Goal: Task Accomplishment & Management: Complete application form

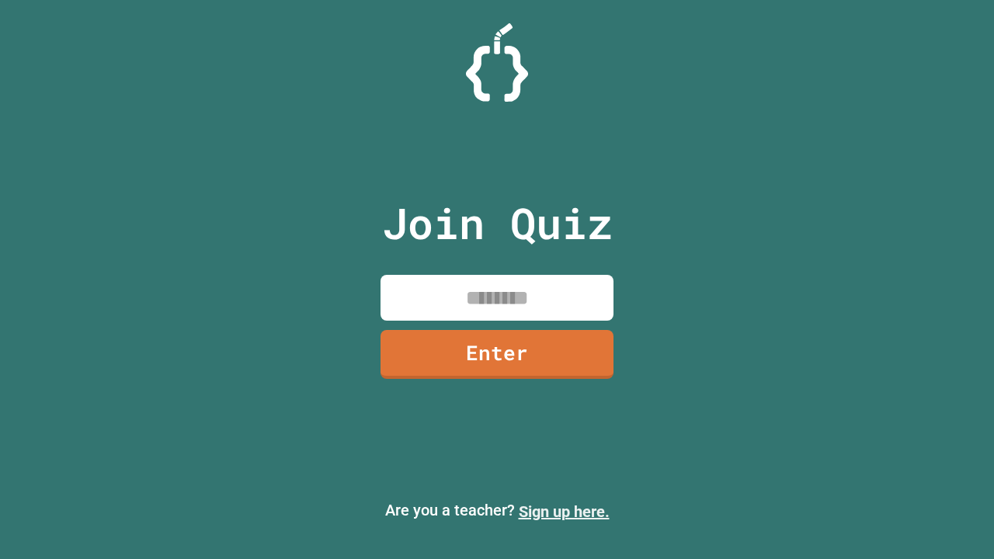
click at [564, 512] on link "Sign up here." at bounding box center [563, 511] width 91 height 19
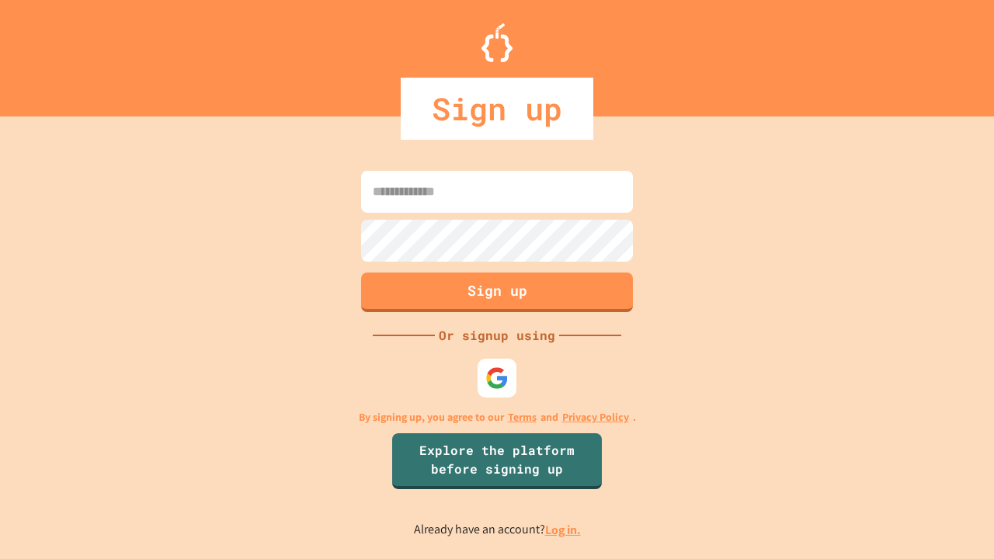
click at [564, 529] on link "Log in." at bounding box center [563, 530] width 36 height 16
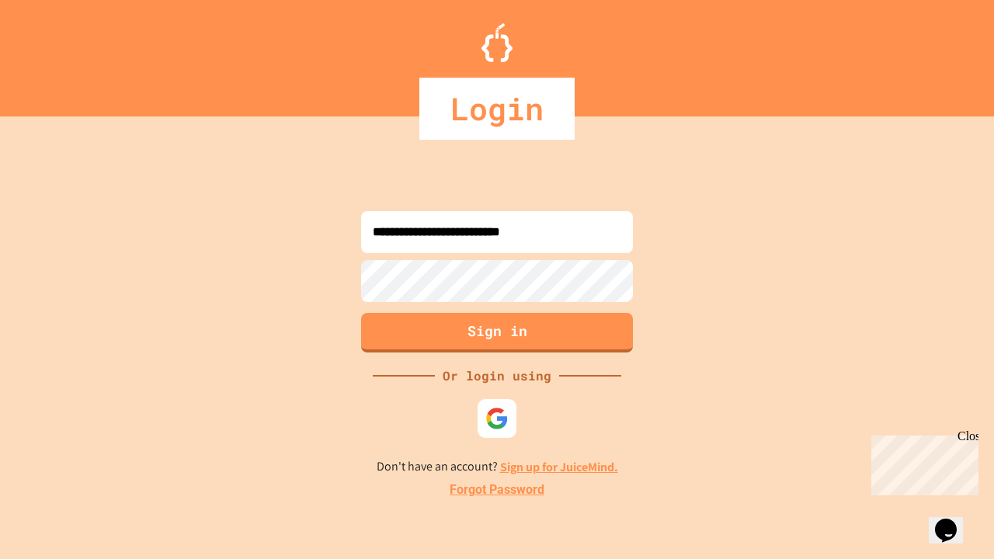
type input "**********"
